Goal: Understand process/instructions

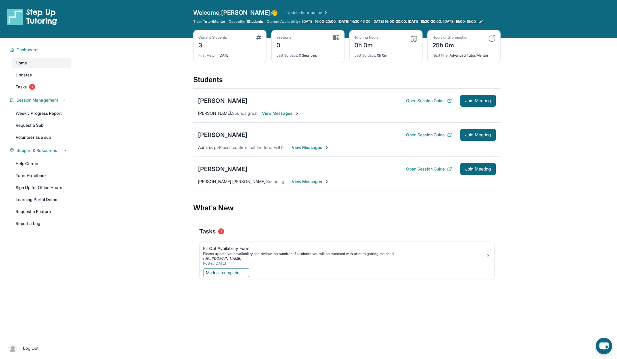
click at [339, 19] on span "[DATE] 16:00-20:00, [DATE] 14:30-16:00, [DATE] 16:00-20:00, [DATE] 18:30-20:00,…" at bounding box center [389, 21] width 174 height 5
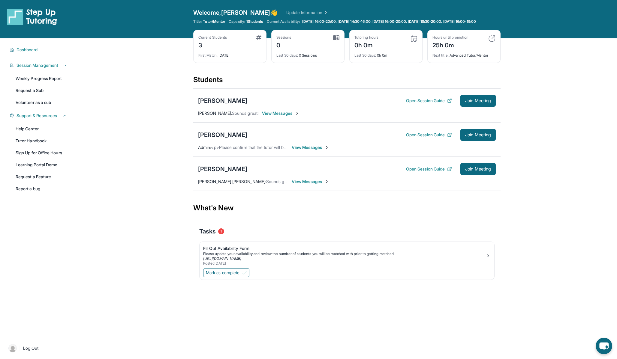
click at [206, 48] on div "3" at bounding box center [212, 45] width 28 height 10
click at [426, 103] on button "Open Session Guide" at bounding box center [429, 101] width 46 height 6
